Goal: Contribute content

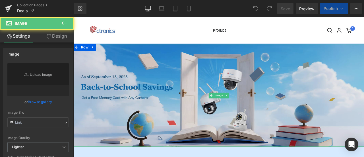
click at [170, 110] on img at bounding box center [246, 109] width 344 height 121
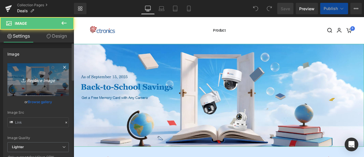
click at [40, 81] on icon "Replace Image" at bounding box center [38, 79] width 46 height 7
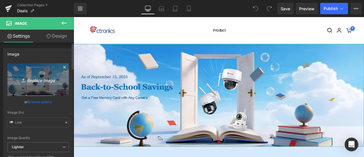
type input "C:\fakepath\919秋季促销-[GEOGRAPHIC_DATA]jpg"
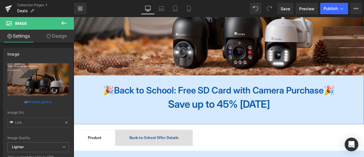
scroll to position [114, 0]
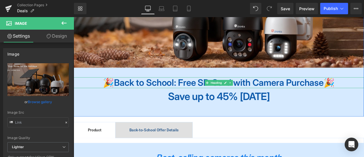
click at [190, 96] on span "Back to School: Free SD Card with Camera Purchase" at bounding box center [245, 94] width 249 height 13
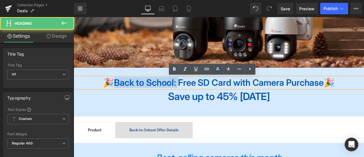
drag, startPoint x: 190, startPoint y: 95, endPoint x: 112, endPoint y: 98, distance: 78.3
click at [121, 96] on span "Back to School: Free SD Card with Camera Purchase" at bounding box center [245, 94] width 249 height 13
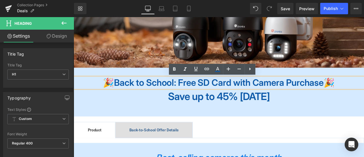
click at [215, 94] on span "Back to School: Free SD Card with Camera Purchase" at bounding box center [245, 94] width 249 height 13
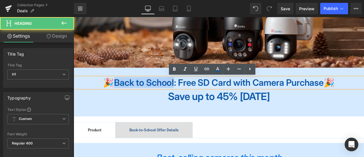
drag, startPoint x: 186, startPoint y: 96, endPoint x: 111, endPoint y: 98, distance: 74.9
click at [121, 98] on span "Back to School: Free SD Card with Camera Purchase" at bounding box center [245, 94] width 249 height 13
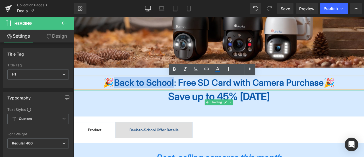
paste div
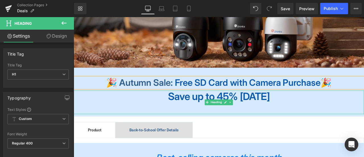
click at [134, 120] on div "Save up to 45% [DATE]" at bounding box center [246, 118] width 344 height 28
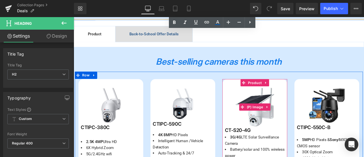
scroll to position [199, 0]
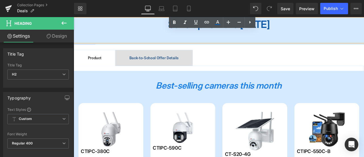
click at [198, 67] on span "Back-to-School Offer Details" at bounding box center [169, 65] width 58 height 5
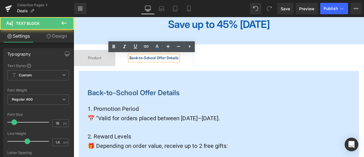
click at [152, 67] on span "Back-to-School Offer Details" at bounding box center [169, 65] width 58 height 5
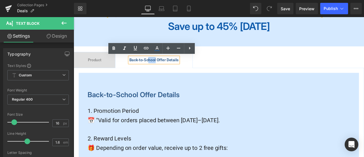
scroll to position [196, 0]
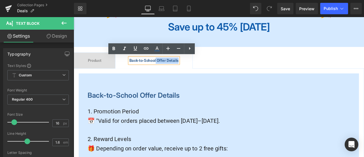
drag, startPoint x: 173, startPoint y: 67, endPoint x: 138, endPoint y: 68, distance: 35.0
click at [140, 68] on div "Back-to-School Offer Details" at bounding box center [169, 68] width 58 height 7
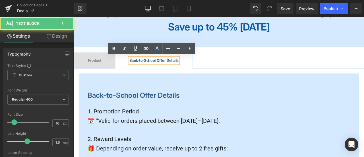
click at [142, 69] on span "Back-to-School Offer Details" at bounding box center [169, 68] width 58 height 5
drag, startPoint x: 174, startPoint y: 69, endPoint x: 150, endPoint y: 71, distance: 23.2
click at [140, 69] on span "Back-to-School Offer Details" at bounding box center [169, 68] width 58 height 5
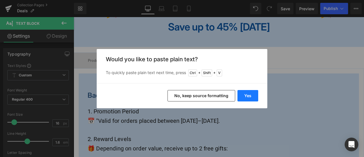
click at [247, 97] on button "Yes" at bounding box center [248, 95] width 21 height 11
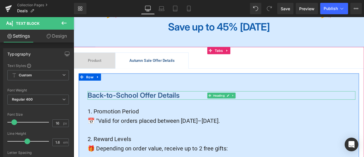
click at [134, 112] on span "Back-to-School Offer Details" at bounding box center [144, 109] width 109 height 10
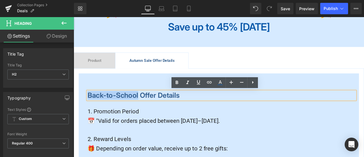
drag, startPoint x: 150, startPoint y: 111, endPoint x: 88, endPoint y: 112, distance: 62.0
click at [90, 112] on span "Back-to-School Offer Details" at bounding box center [144, 109] width 109 height 10
paste div
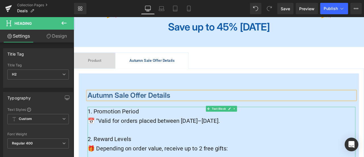
click at [191, 139] on span "📅 "Valid for orders placed between [DATE]–[DATE]." at bounding box center [168, 140] width 157 height 8
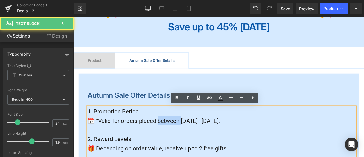
click at [191, 139] on span "📅 "Valid for orders placed between [DATE]–[DATE]." at bounding box center [168, 140] width 157 height 8
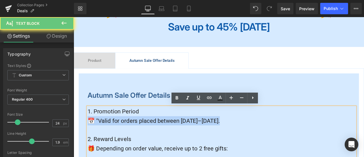
click at [191, 139] on span "📅 "Valid for orders placed between [DATE]–[DATE]." at bounding box center [168, 140] width 157 height 8
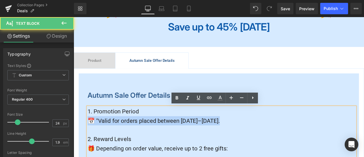
drag, startPoint x: 146, startPoint y: 141, endPoint x: 135, endPoint y: 140, distance: 10.3
click at [145, 141] on span "📅 "Valid for orders placed between [DATE]–[DATE]." at bounding box center [168, 140] width 157 height 8
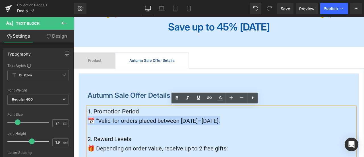
drag, startPoint x: 103, startPoint y: 140, endPoint x: 279, endPoint y: 144, distance: 175.8
click at [279, 144] on p "📅 "Valid for orders placed between [DATE]–[DATE]." at bounding box center [248, 139] width 317 height 11
copy span "alid for orders placed between [DATE]–[DATE]."
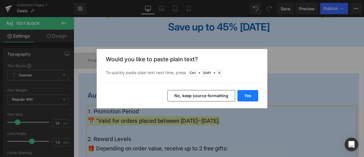
click at [251, 94] on button "Yes" at bounding box center [248, 95] width 21 height 11
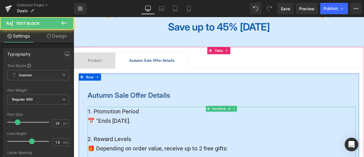
drag, startPoint x: 164, startPoint y: 140, endPoint x: 100, endPoint y: 140, distance: 64.6
click at [100, 140] on p "📅 "Ends [DATE]." at bounding box center [248, 139] width 317 height 11
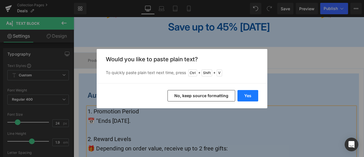
click at [242, 94] on button "Yes" at bounding box center [248, 95] width 21 height 11
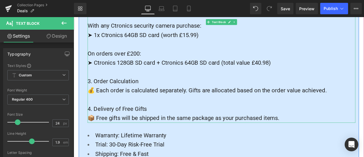
scroll to position [395, 0]
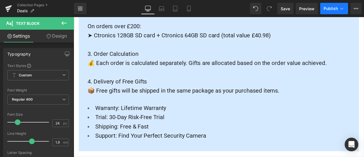
click at [327, 10] on span "Publish" at bounding box center [331, 8] width 14 height 5
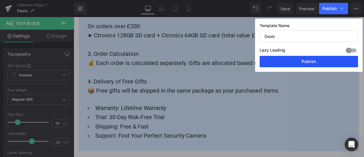
click at [329, 61] on button "Publish" at bounding box center [309, 61] width 98 height 11
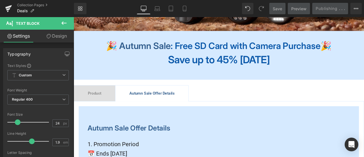
scroll to position [139, 0]
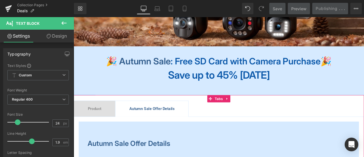
click at [108, 130] on span "Product Text Block" at bounding box center [98, 125] width 49 height 19
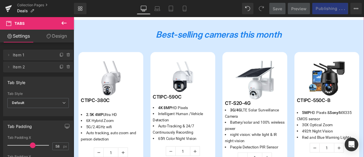
scroll to position [430, 0]
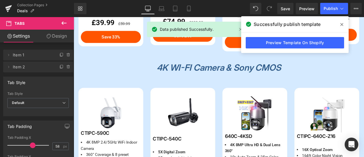
click at [340, 25] on span at bounding box center [341, 24] width 9 height 9
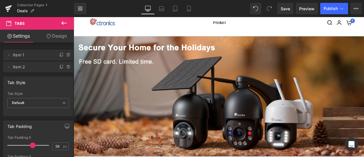
scroll to position [0, 0]
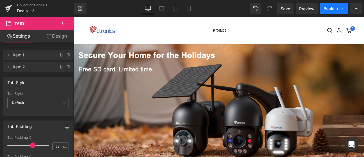
click at [329, 9] on span "Publish" at bounding box center [331, 8] width 14 height 5
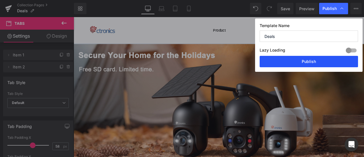
click at [325, 58] on button "Publish" at bounding box center [309, 61] width 98 height 11
